Goal: Task Accomplishment & Management: Complete application form

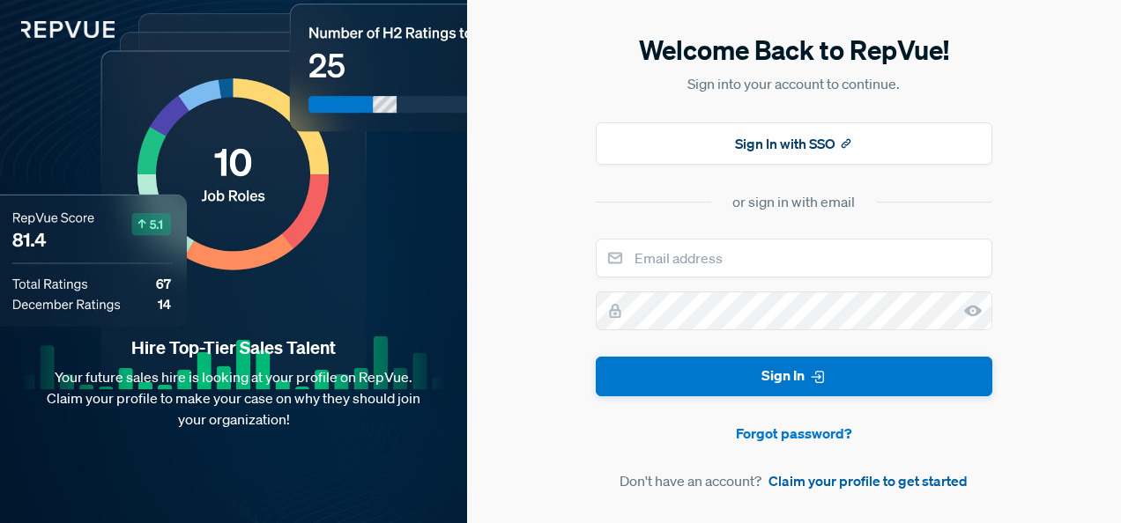
click at [825, 480] on link "Claim your profile to get started" at bounding box center [867, 480] width 199 height 21
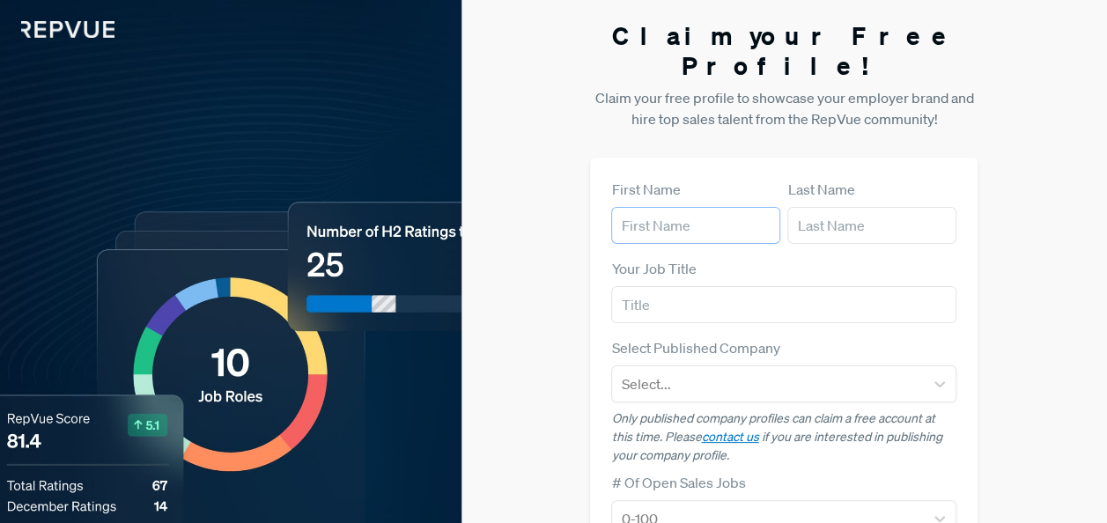
click at [697, 207] on input "text" at bounding box center [695, 225] width 169 height 37
type input "[PERSON_NAME]"
type input "[EMAIL_ADDRESS][DOMAIN_NAME]"
click at [721, 286] on input "text" at bounding box center [783, 304] width 345 height 37
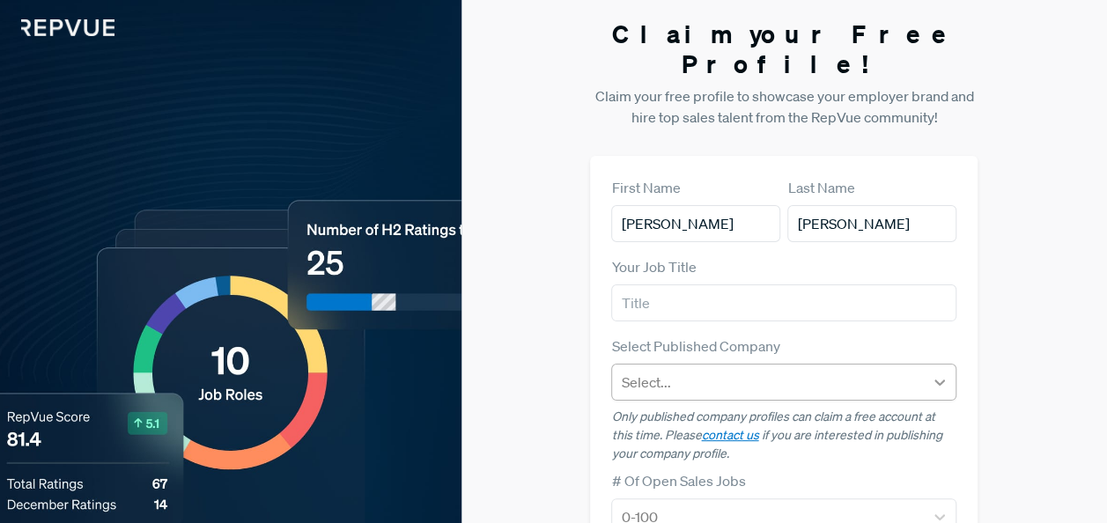
click at [933, 367] on div at bounding box center [940, 383] width 32 height 32
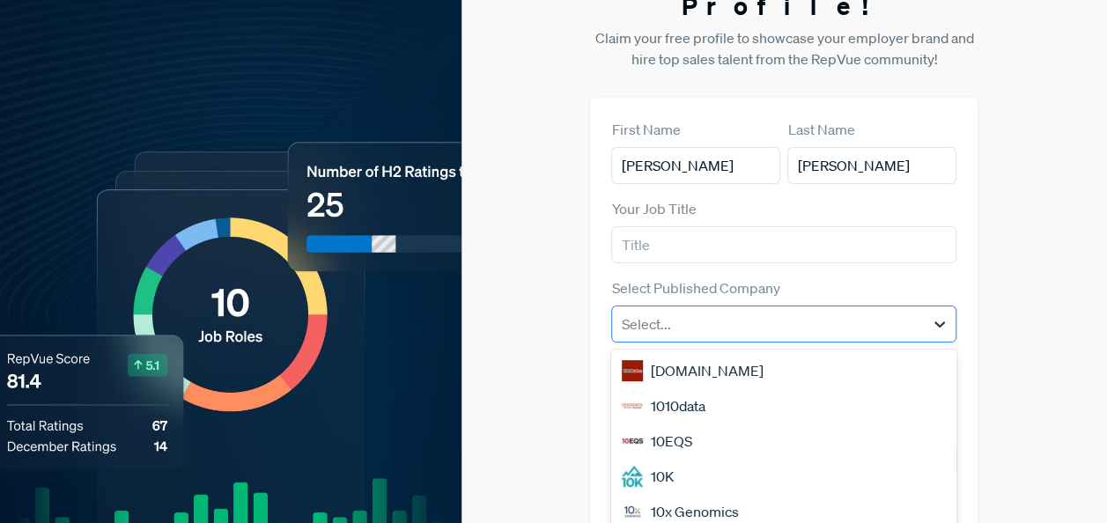
scroll to position [127, 0]
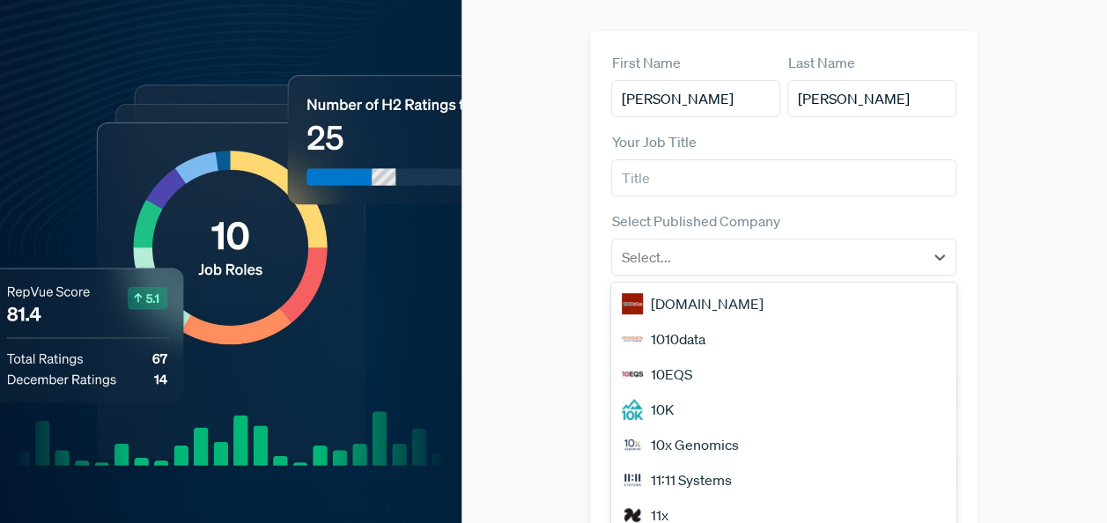
click at [1004, 312] on div "Claim your Free Profile! Claim your free profile to showcase your employer bran…" at bounding box center [785, 336] width 646 height 926
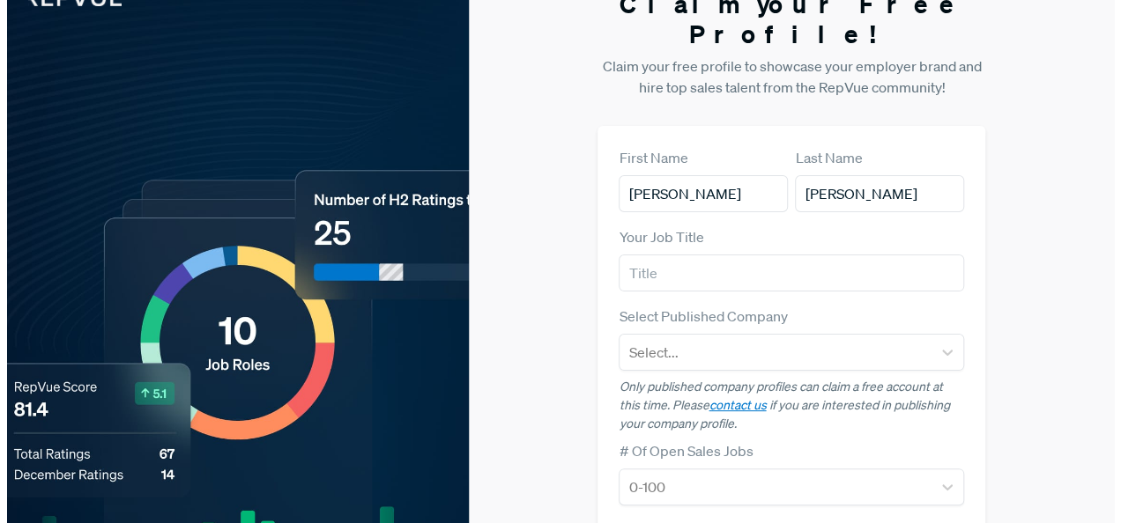
scroll to position [0, 0]
